Goal: Task Accomplishment & Management: Manage account settings

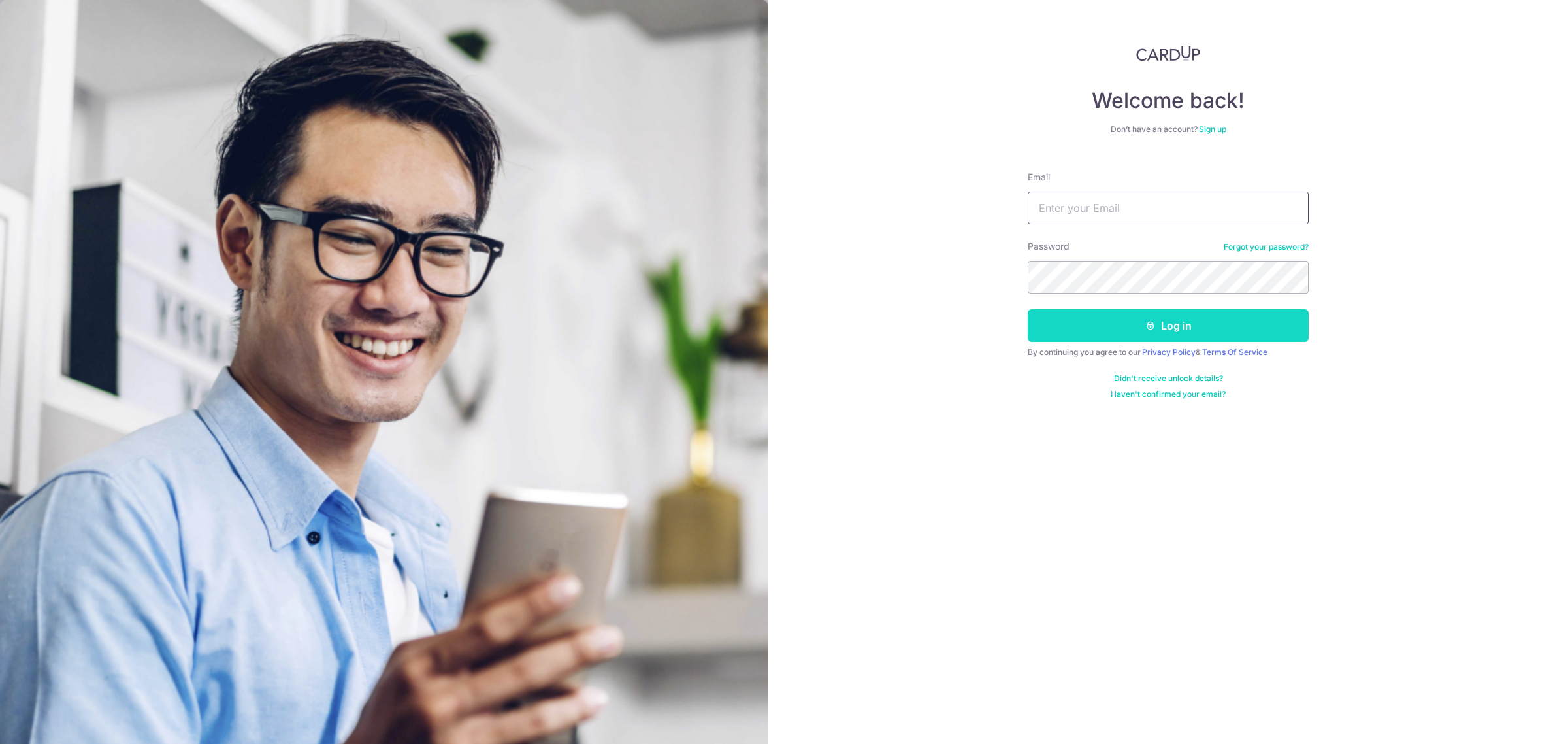
type input "[EMAIL_ADDRESS][DOMAIN_NAME]"
click at [1095, 334] on button "Log in" at bounding box center [1168, 325] width 281 height 33
